Goal: Task Accomplishment & Management: Use online tool/utility

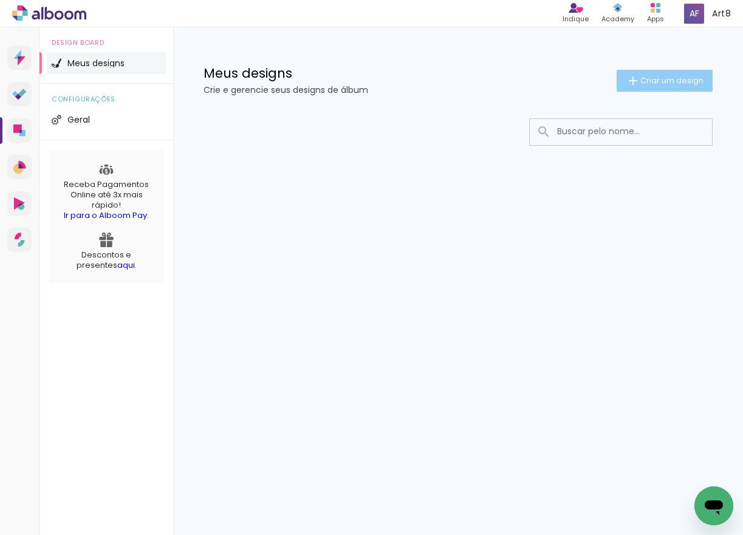
click at [656, 77] on span "Criar um design" at bounding box center [671, 81] width 63 height 8
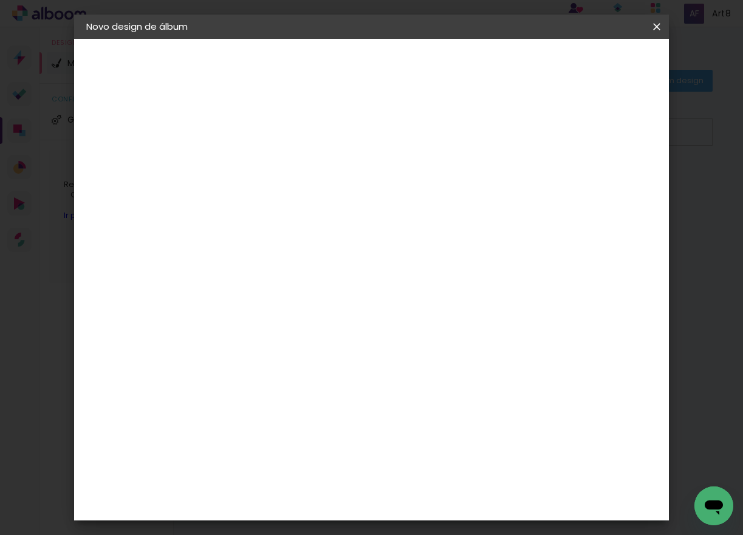
click at [285, 163] on input at bounding box center [285, 163] width 0 height 19
type input "teste"
type paper-input "teste"
click at [0, 0] on slot "Avançar" at bounding box center [0, 0] width 0 height 0
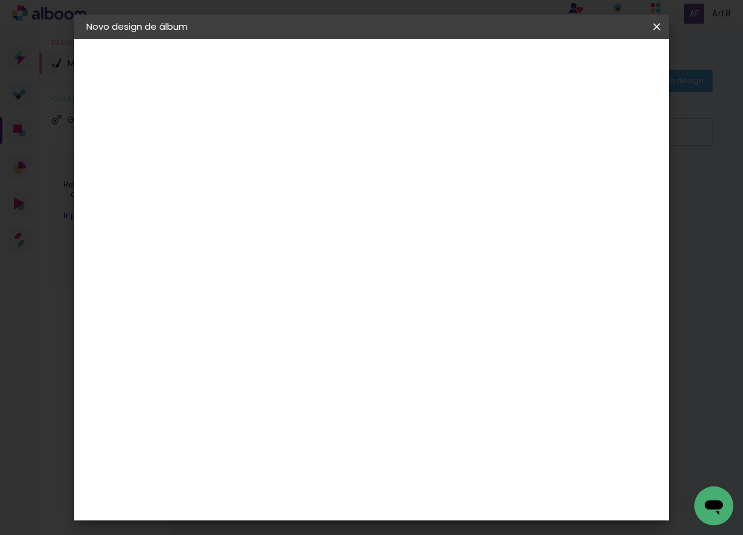
click at [315, 485] on div "Ticcolor" at bounding box center [296, 490] width 39 height 10
click at [498, 252] on div "Sugerir uma encadernadora" at bounding box center [459, 253] width 75 height 19
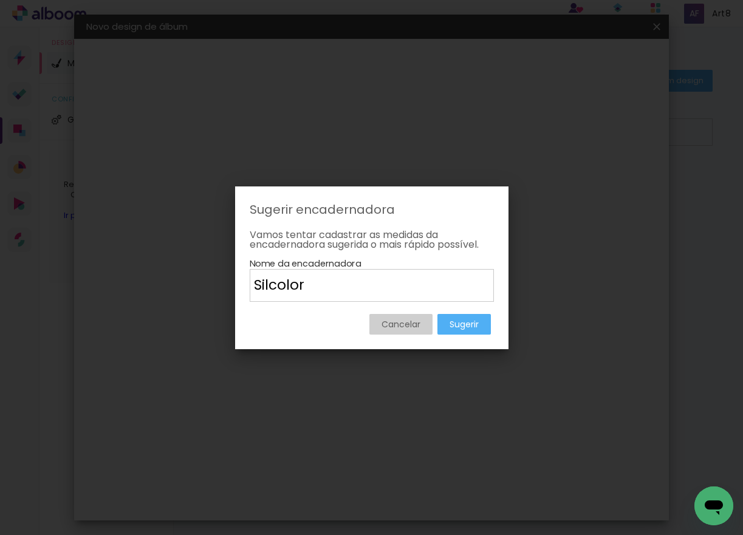
type input "Silcolor"
type paper-input "Silcolor"
click at [572, 352] on iron-overlay-backdrop at bounding box center [371, 267] width 743 height 535
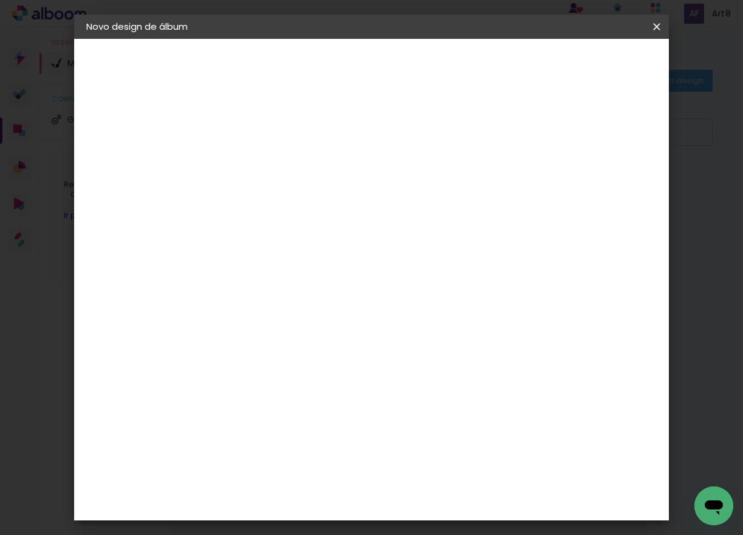
click at [498, 250] on div "Sugerir uma encadernadora" at bounding box center [459, 253] width 75 height 19
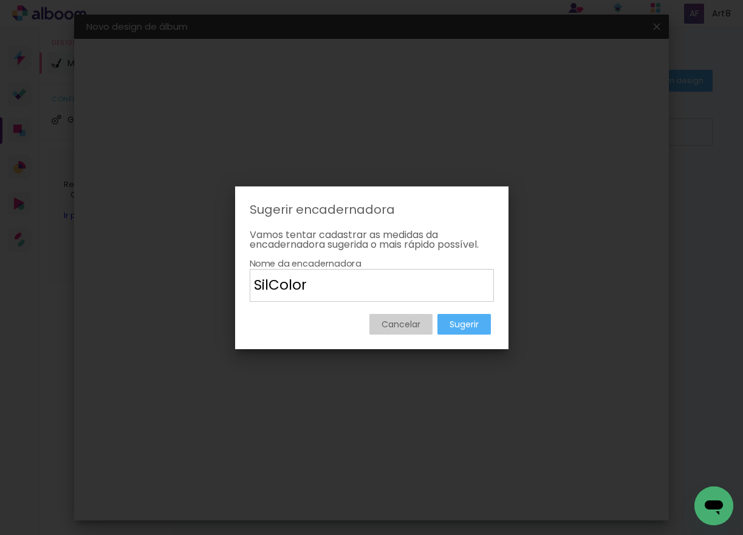
type input "SilColor"
type paper-input "SilColor"
click at [0, 0] on slot "Sugerir" at bounding box center [0, 0] width 0 height 0
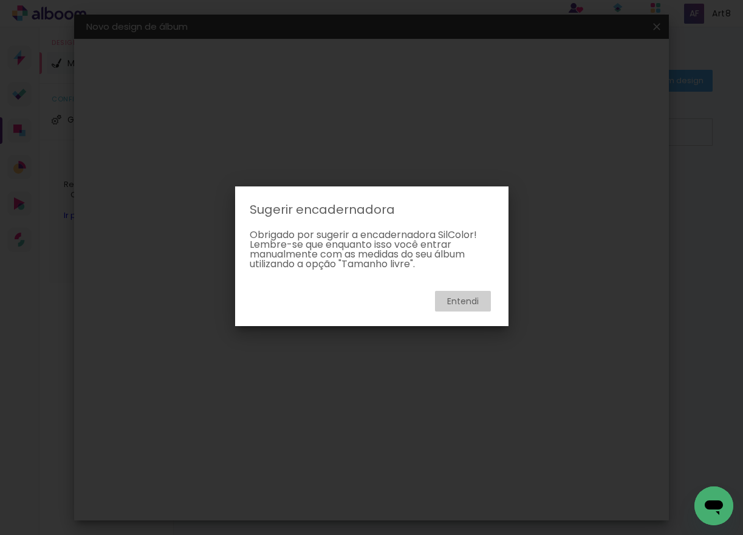
click at [0, 0] on slot "Entendi" at bounding box center [0, 0] width 0 height 0
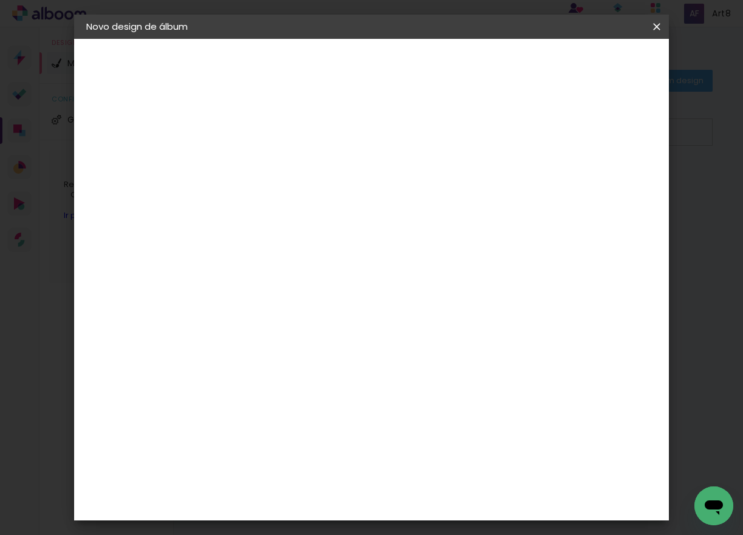
scroll to position [2934, 0]
click at [0, 0] on slot "Avançar" at bounding box center [0, 0] width 0 height 0
click at [332, 203] on input "text" at bounding box center [308, 211] width 47 height 19
click at [384, 208] on paper-item "Colors" at bounding box center [450, 202] width 243 height 24
type input "Colors"
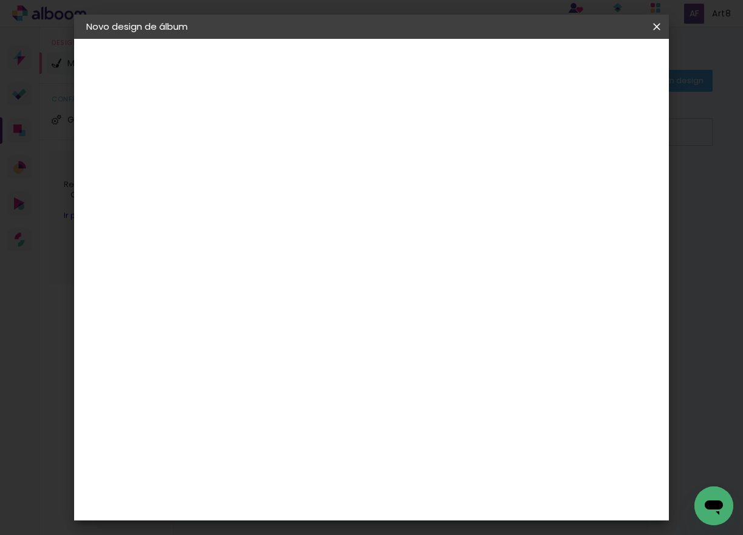
click at [367, 392] on span "20 × 20" at bounding box center [338, 404] width 57 height 25
click at [0, 0] on slot "Avançar" at bounding box center [0, 0] width 0 height 0
click at [521, 127] on div at bounding box center [515, 131] width 11 height 11
type paper-checkbox "on"
click at [589, 66] on span "Iniciar design" at bounding box center [561, 64] width 55 height 9
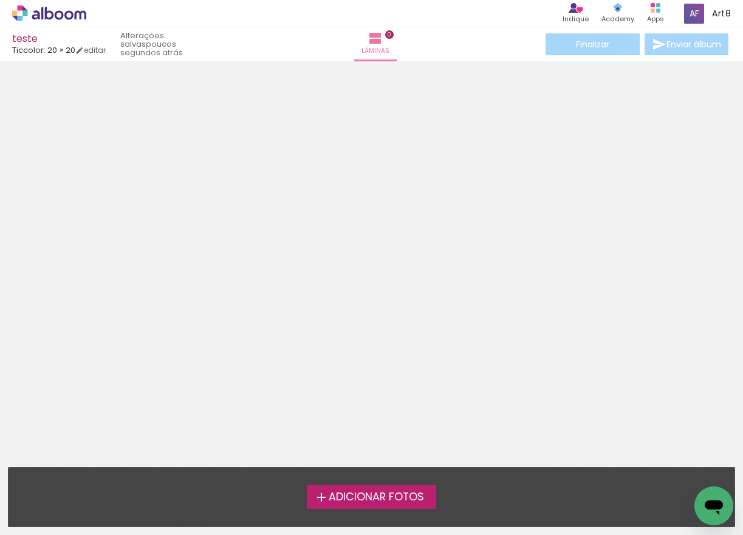
scroll to position [19, 0]
click at [385, 495] on span "Adicionar Fotos" at bounding box center [376, 497] width 95 height 11
click at [0, 0] on input "file" at bounding box center [0, 0] width 0 height 0
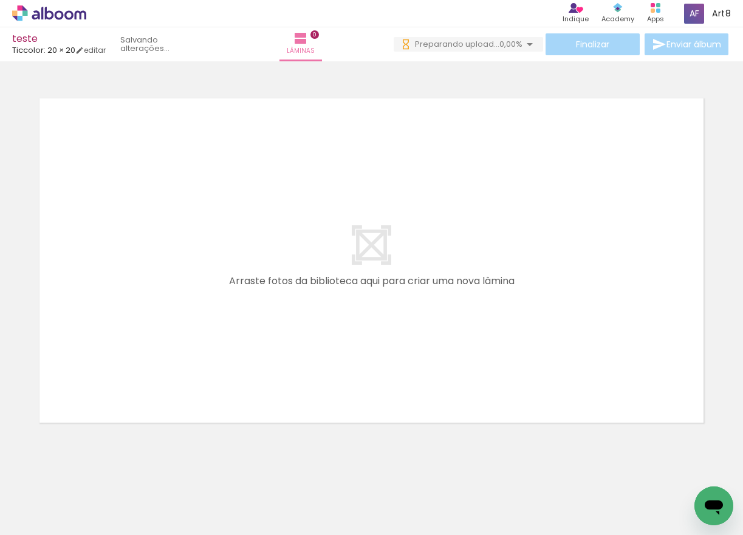
scroll to position [0, 0]
click at [118, 479] on div at bounding box center [121, 494] width 40 height 60
drag, startPoint x: 133, startPoint y: 507, endPoint x: 140, endPoint y: 487, distance: 21.1
click at [140, 487] on div at bounding box center [121, 494] width 40 height 60
click at [414, 496] on div at bounding box center [394, 494] width 40 height 60
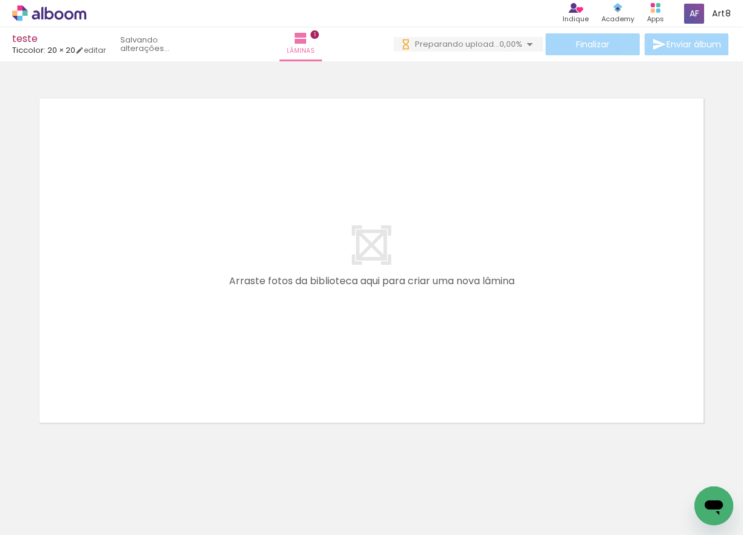
drag, startPoint x: 117, startPoint y: 504, endPoint x: 270, endPoint y: 288, distance: 264.5
click at [270, 288] on quentale-workspace at bounding box center [371, 267] width 743 height 535
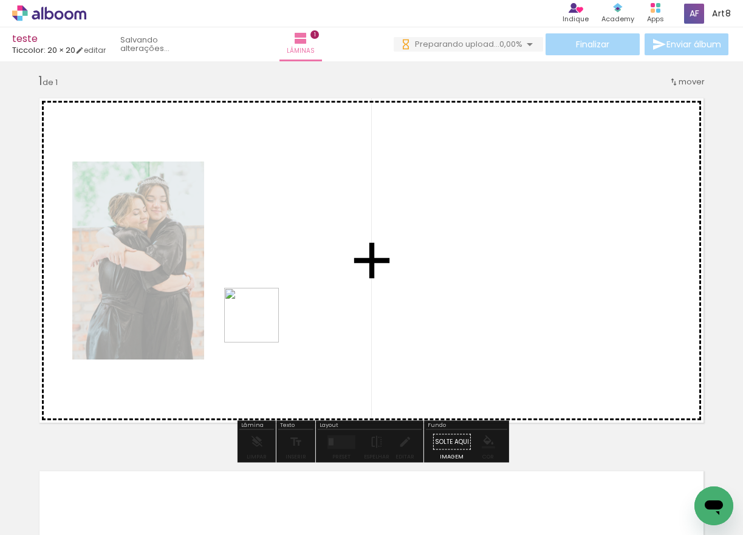
drag, startPoint x: 189, startPoint y: 493, endPoint x: 270, endPoint y: 311, distance: 199.4
click at [270, 311] on quentale-workspace at bounding box center [371, 267] width 743 height 535
drag, startPoint x: 253, startPoint y: 496, endPoint x: 444, endPoint y: 298, distance: 275.0
click at [444, 298] on quentale-workspace at bounding box center [371, 267] width 743 height 535
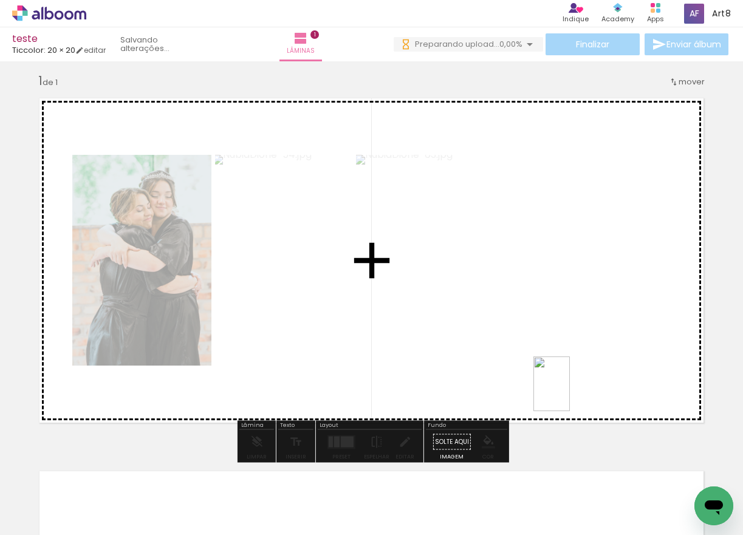
drag, startPoint x: 332, startPoint y: 497, endPoint x: 570, endPoint y: 393, distance: 259.9
click at [570, 393] on quentale-workspace at bounding box center [371, 267] width 743 height 535
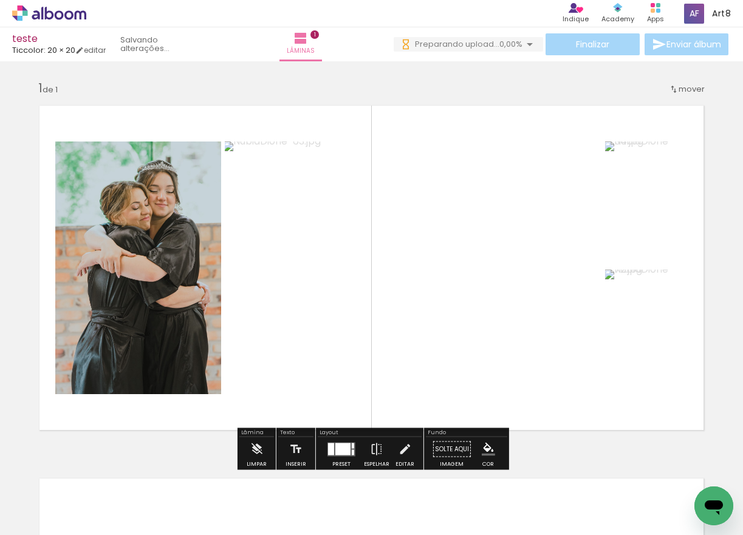
click at [680, 95] on div "mover" at bounding box center [687, 89] width 36 height 20
click at [679, 95] on span "Posição atual:" at bounding box center [651, 87] width 55 height 20
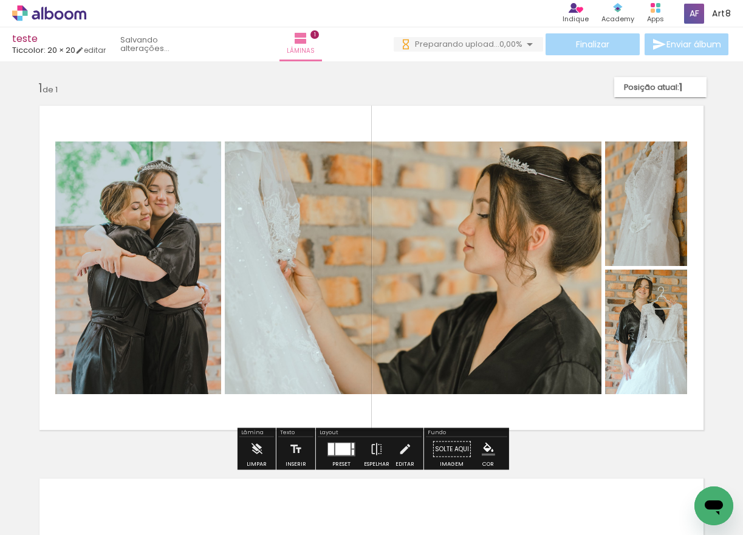
click at [342, 448] on div at bounding box center [342, 449] width 15 height 12
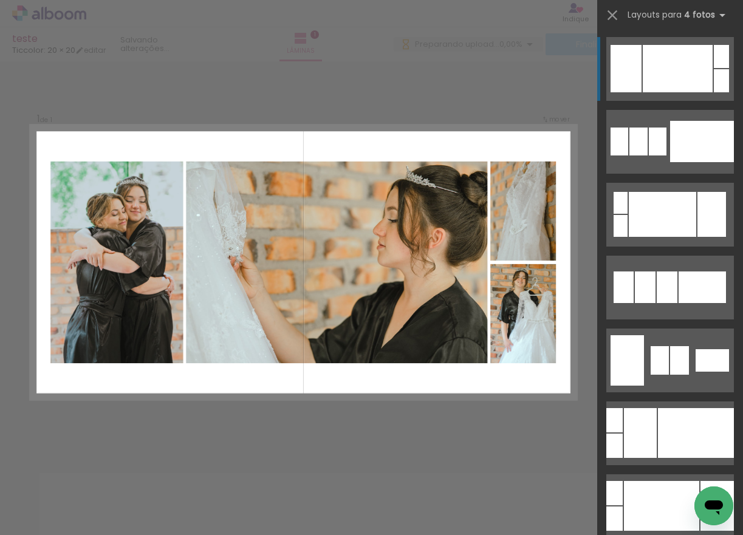
scroll to position [7, 0]
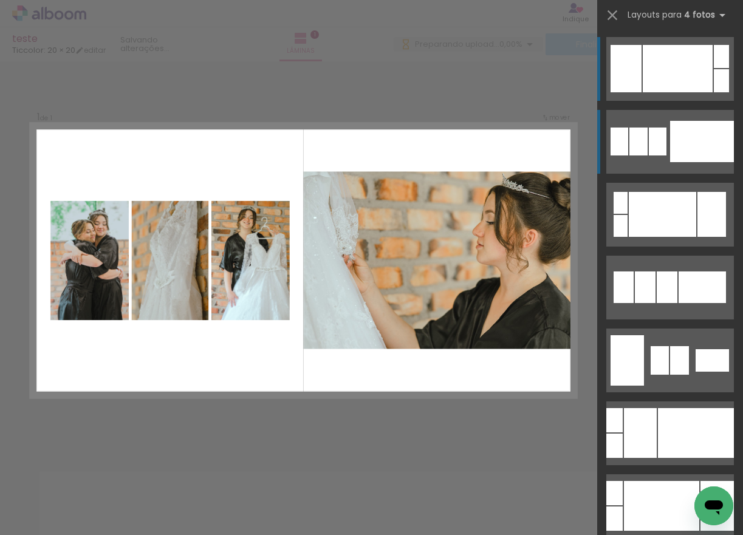
click at [657, 139] on div at bounding box center [658, 142] width 18 height 28
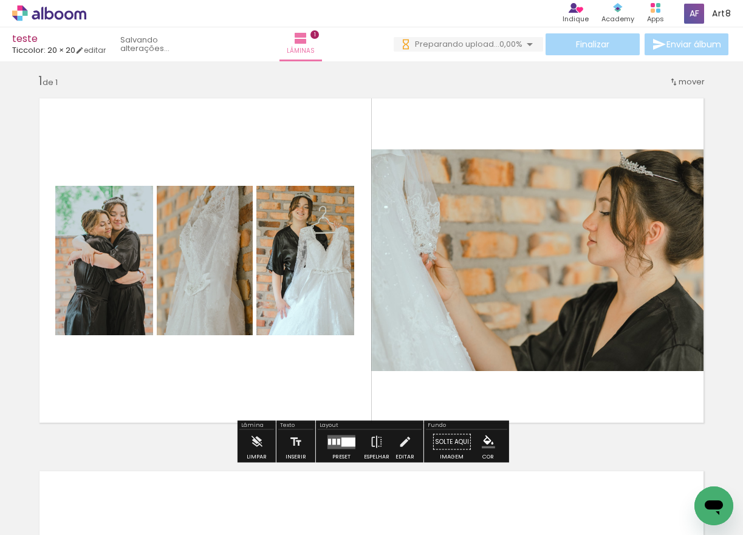
click at [340, 449] on quentale-layouter at bounding box center [341, 442] width 28 height 14
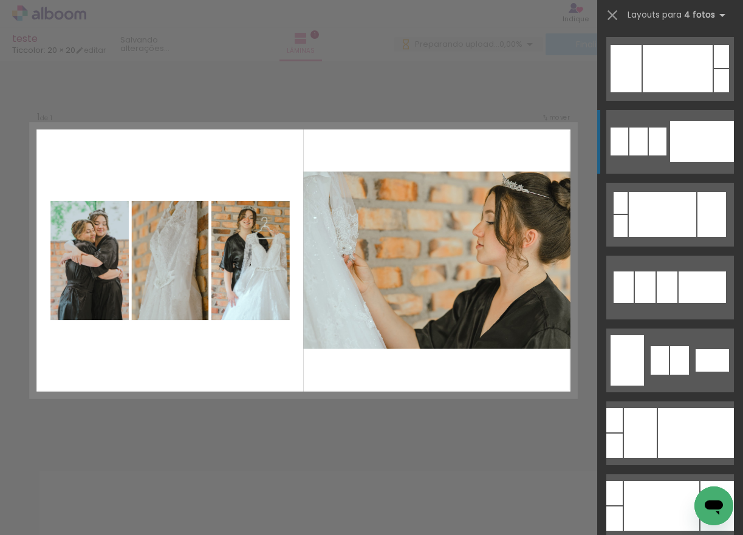
scroll to position [73, 0]
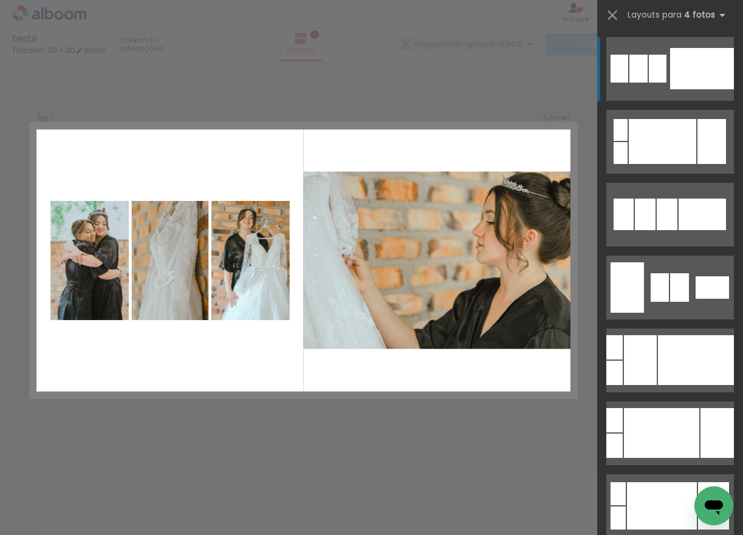
click at [368, 100] on div "Confirmar Cancelar" at bounding box center [371, 441] width 743 height 775
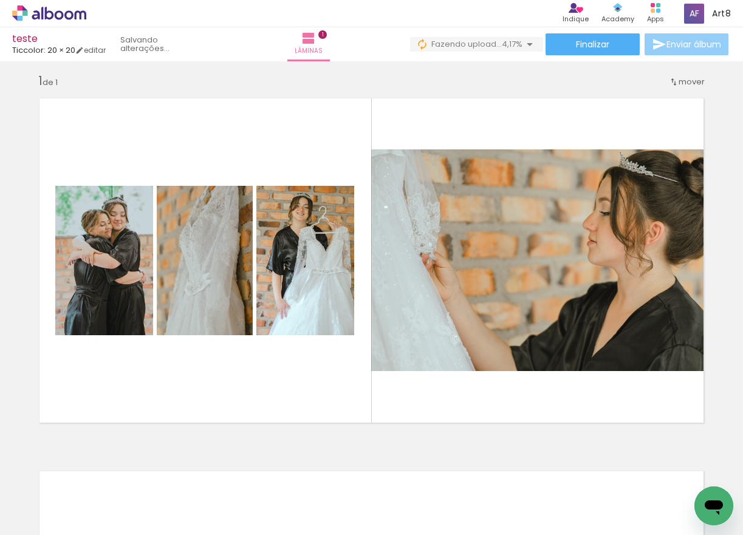
click at [673, 46] on span "Enviar álbum" at bounding box center [694, 44] width 55 height 9
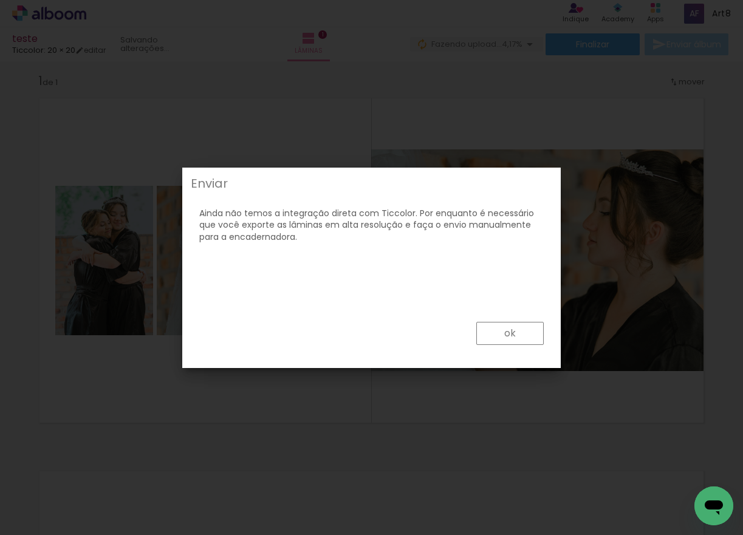
click at [484, 324] on paper-button "ok" at bounding box center [509, 333] width 67 height 23
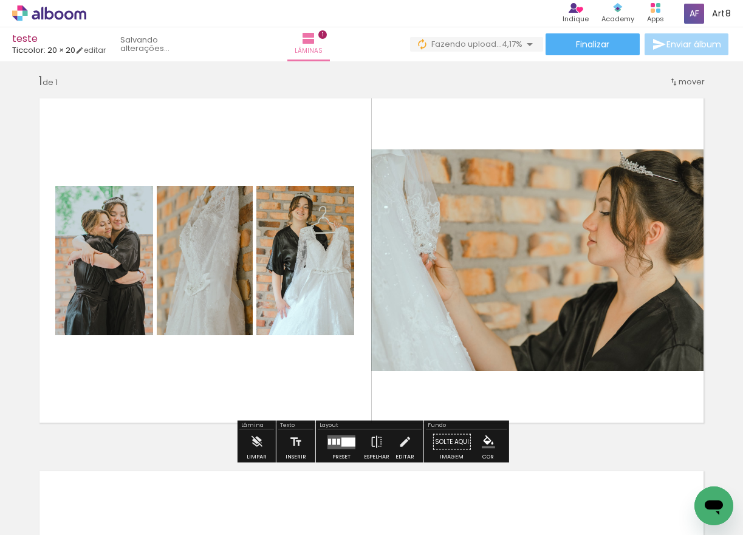
scroll to position [0, 0]
click at [313, 44] on iron-icon at bounding box center [308, 38] width 15 height 15
click at [574, 419] on quentale-layouter at bounding box center [371, 260] width 682 height 343
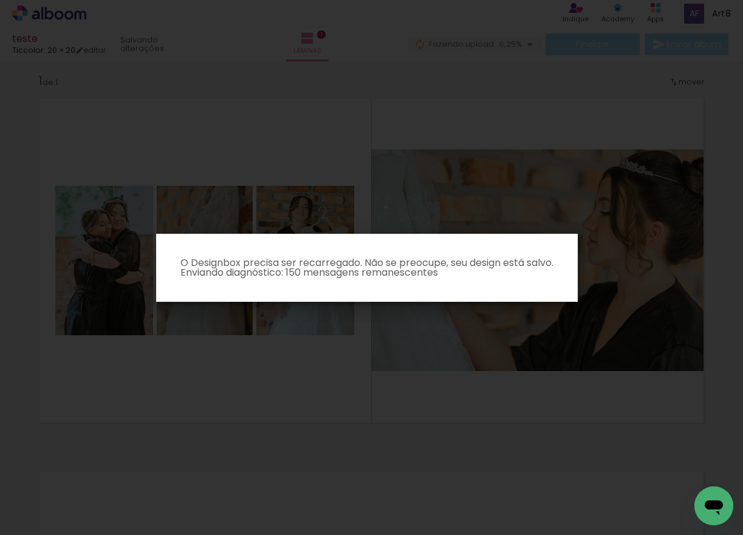
click at [295, 129] on iron-overlay-backdrop at bounding box center [371, 267] width 743 height 535
click at [532, 436] on iron-overlay-backdrop at bounding box center [371, 267] width 743 height 535
